Goal: Navigation & Orientation: Find specific page/section

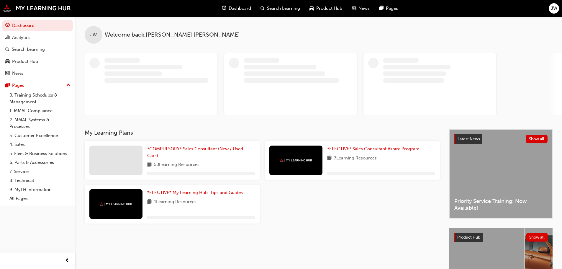
drag, startPoint x: 24, startPoint y: 57, endPoint x: 110, endPoint y: 1, distance: 102.6
click at [24, 57] on link "Product Hub" at bounding box center [37, 61] width 70 height 11
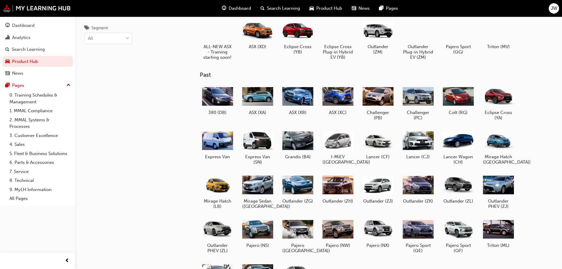
scroll to position [59, 0]
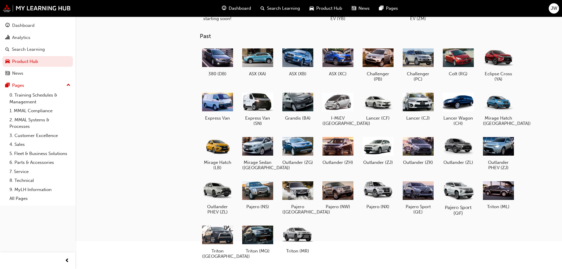
click at [461, 188] on div at bounding box center [457, 190] width 33 height 24
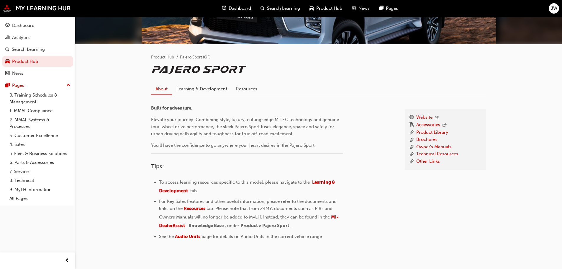
scroll to position [110, 0]
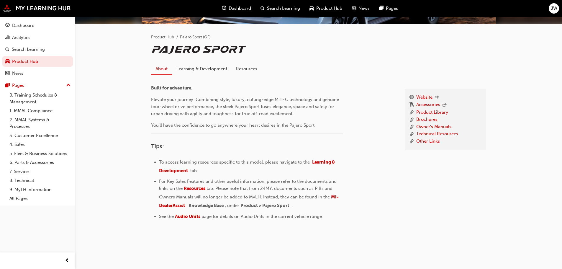
click at [431, 119] on link "Brochures" at bounding box center [426, 119] width 21 height 7
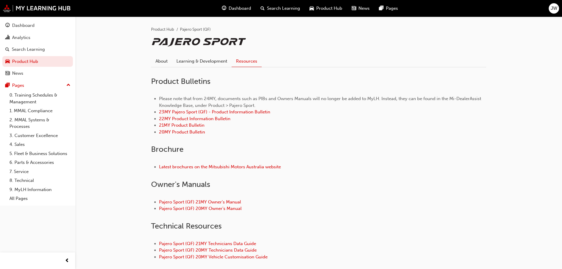
scroll to position [109, 0]
